Goal: Navigation & Orientation: Find specific page/section

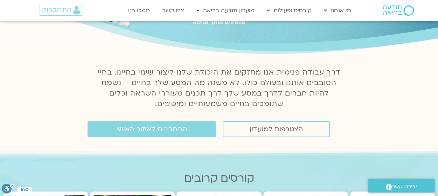
scroll to position [70, 0]
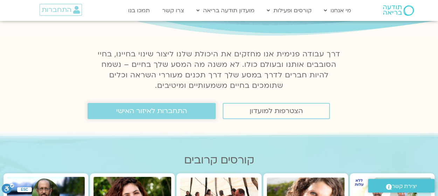
click at [130, 112] on span "התחברות לאיזור האישי" at bounding box center [151, 111] width 71 height 8
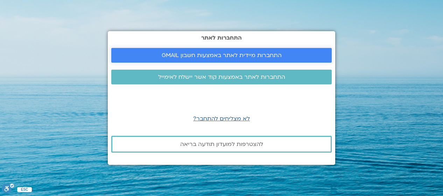
click at [255, 57] on span "התחברות מיידית לאתר באמצעות חשבון GMAIL" at bounding box center [222, 55] width 120 height 6
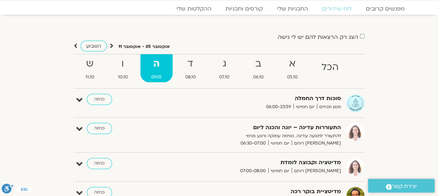
scroll to position [35, 0]
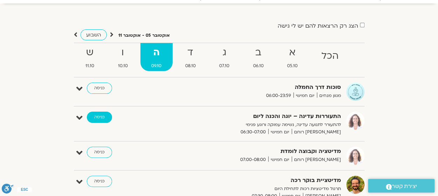
click at [100, 116] on link "כניסה" at bounding box center [99, 117] width 25 height 11
